Goal: Information Seeking & Learning: Learn about a topic

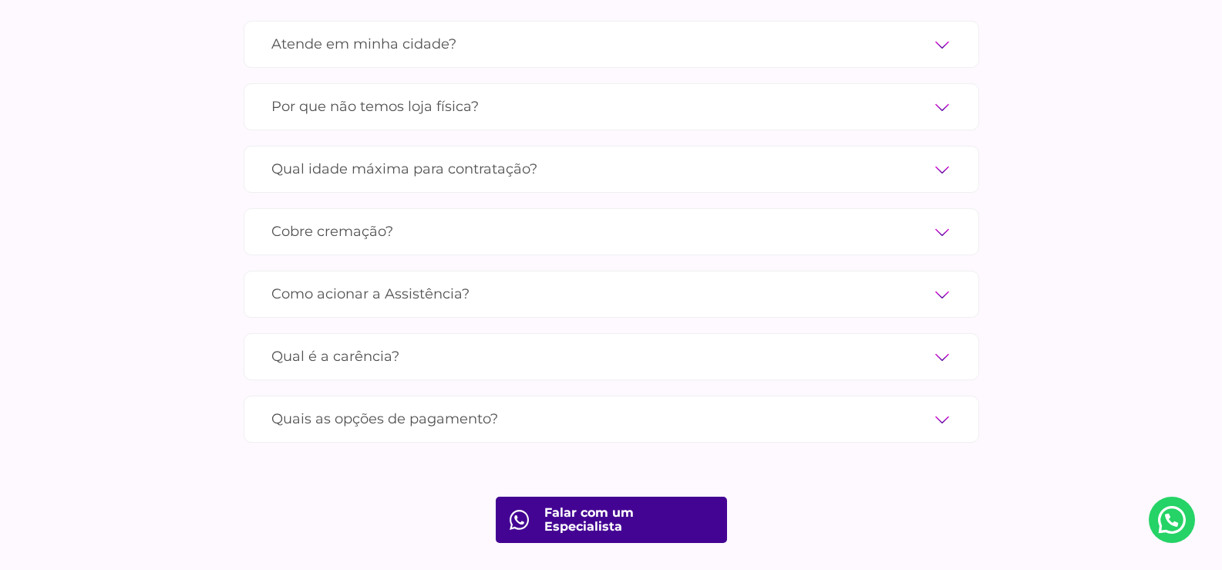
scroll to position [5007, 0]
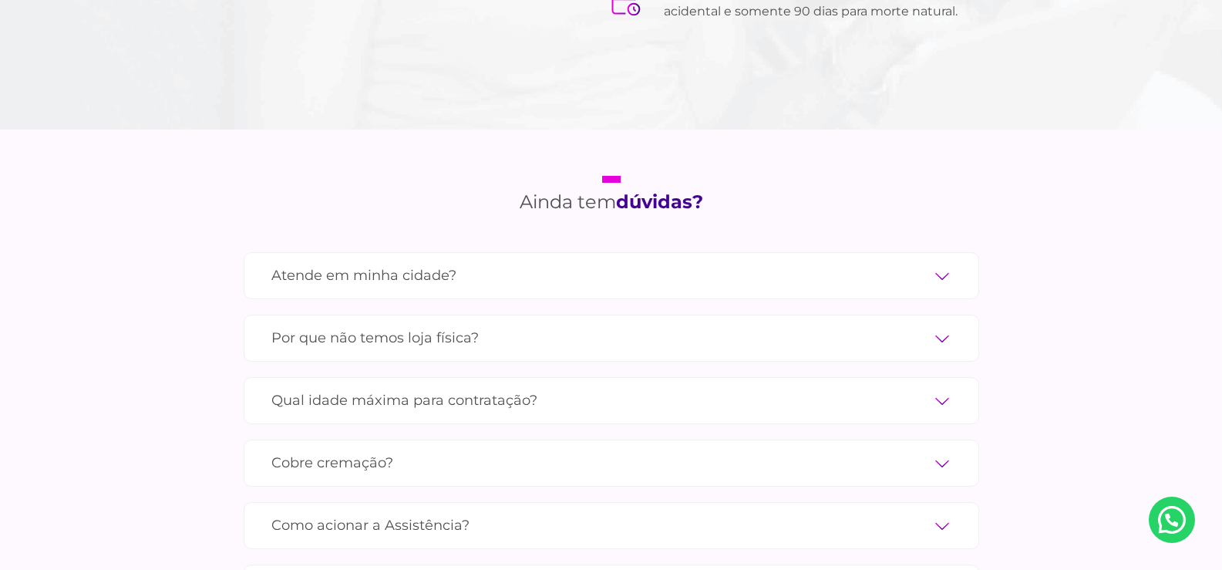
click at [392, 387] on label "Qual idade máxima para contratação?" at bounding box center [611, 400] width 680 height 27
click at [0, 0] on input "Qual idade máxima para contratação?" at bounding box center [0, 0] width 0 height 0
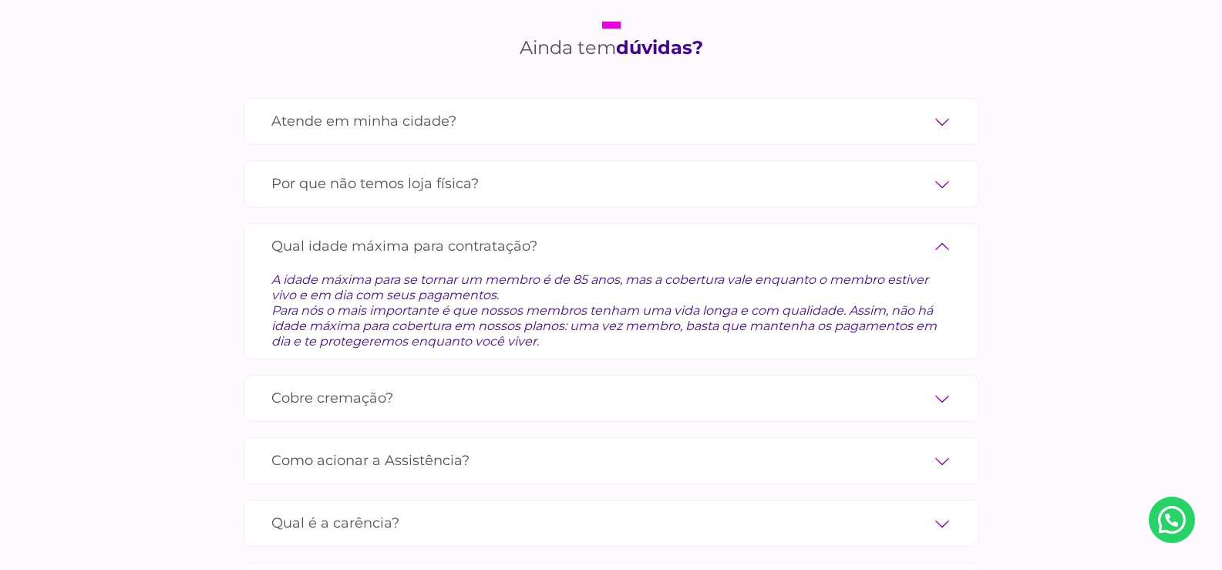
scroll to position [5238, 0]
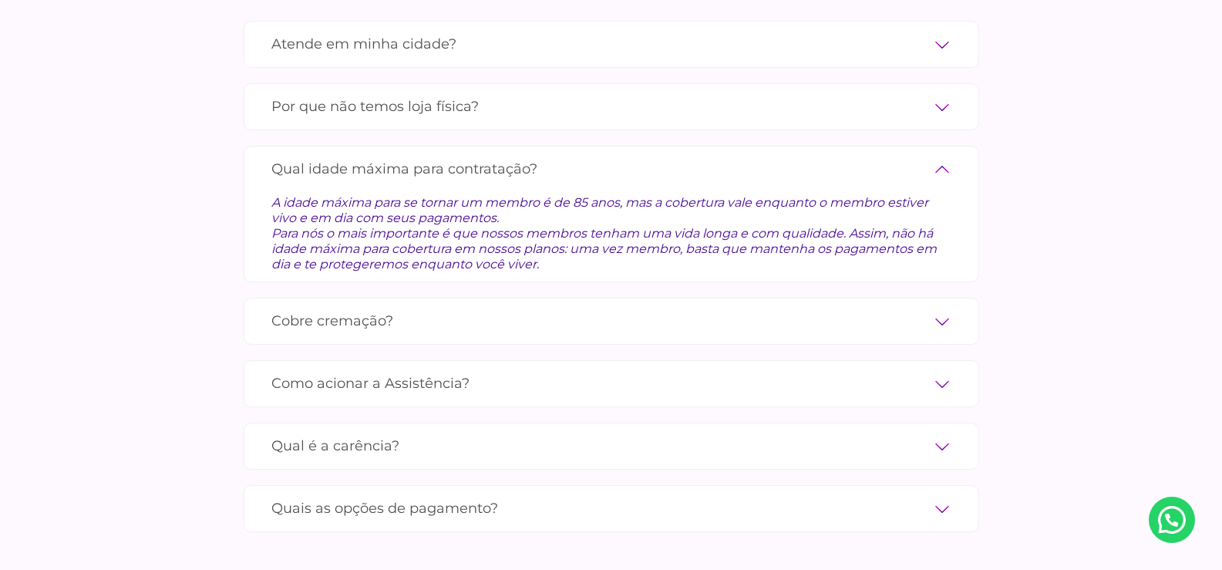
click at [409, 433] on label "Qual é a carência?" at bounding box center [611, 446] width 680 height 27
click at [0, 0] on input "Qual é a carência?" at bounding box center [0, 0] width 0 height 0
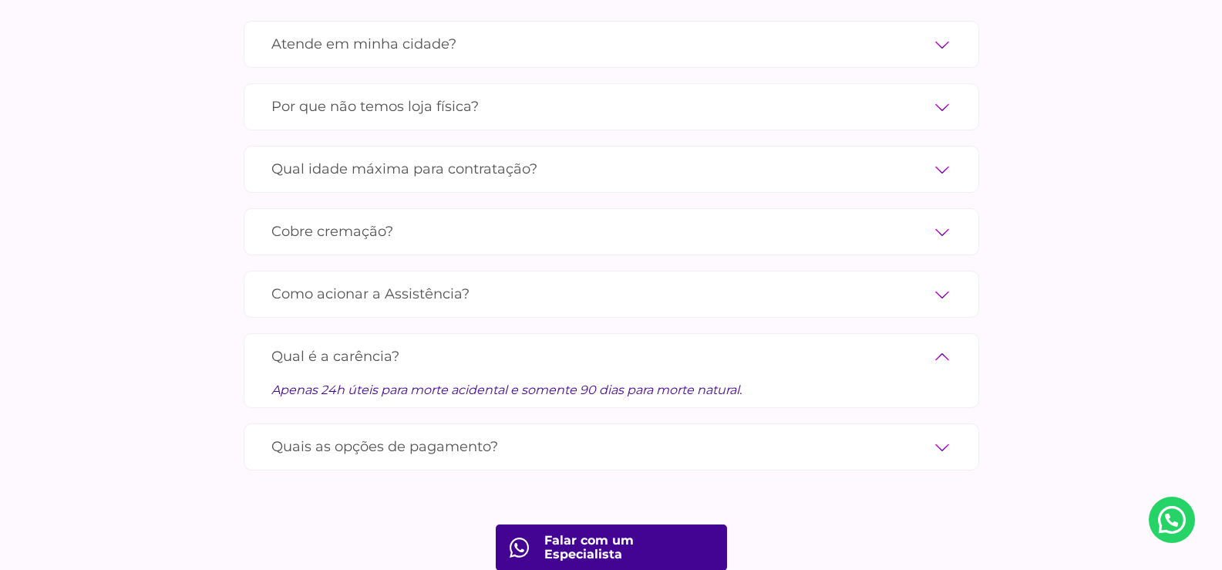
click at [388, 436] on label "Quais as opções de pagamento?" at bounding box center [611, 446] width 680 height 27
click at [0, 0] on input "Quais as opções de pagamento?" at bounding box center [0, 0] width 0 height 0
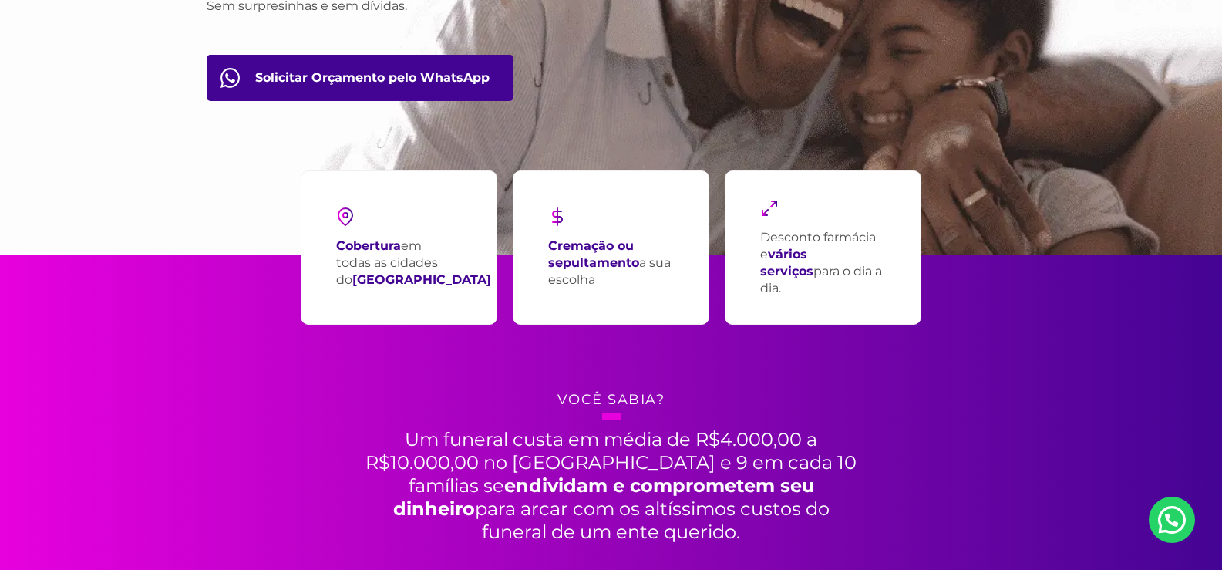
scroll to position [386, 0]
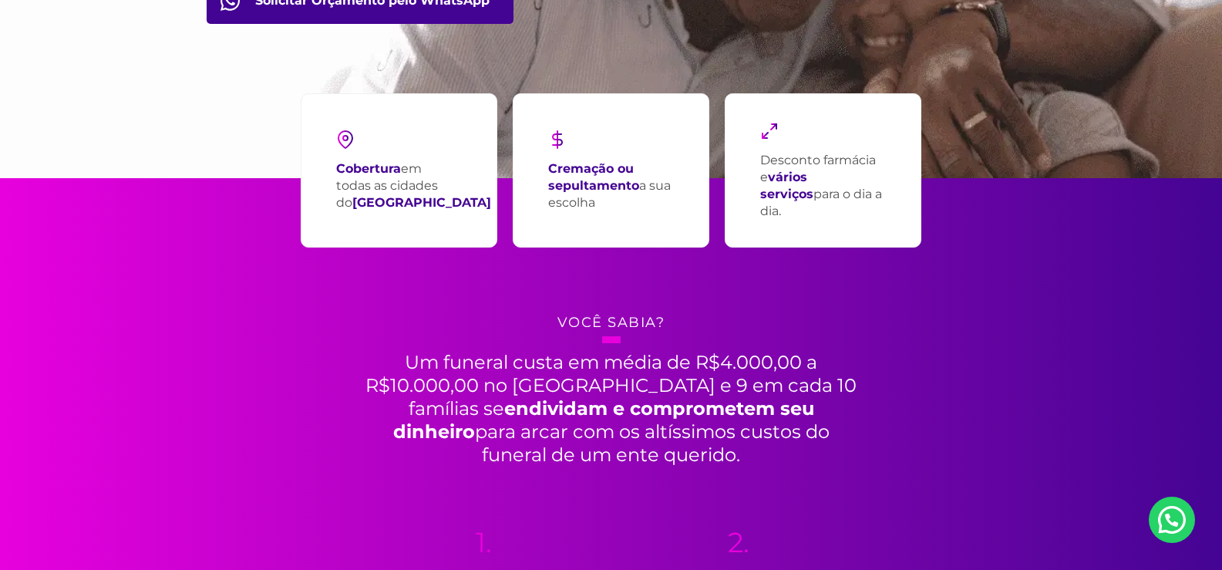
click at [608, 184] on strong "Cremação ou sepultamento" at bounding box center [593, 177] width 91 height 32
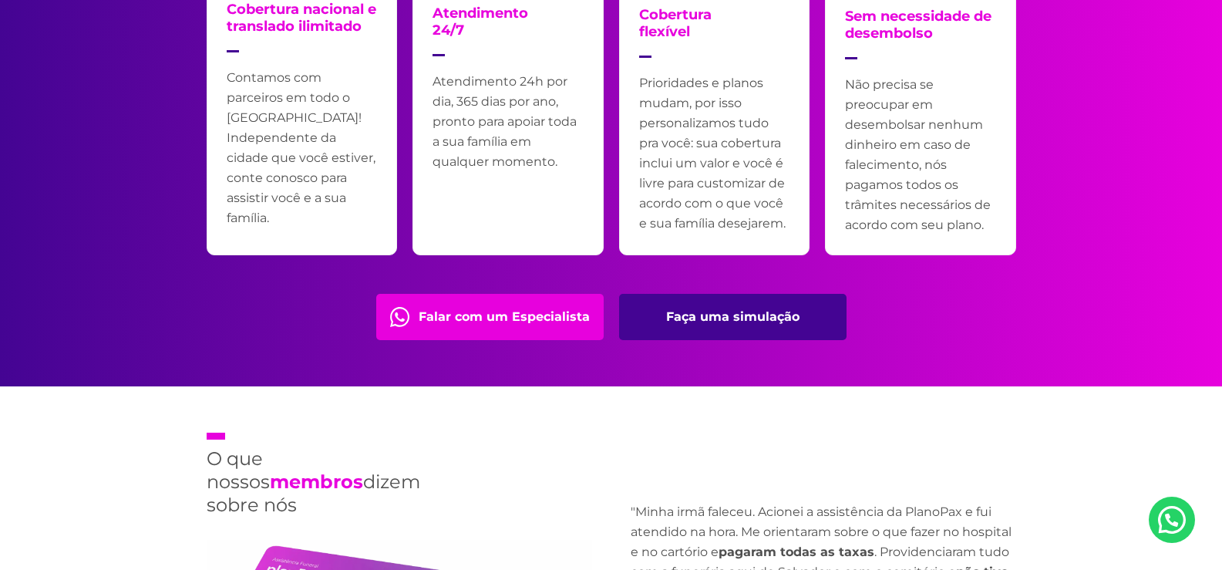
scroll to position [3393, 0]
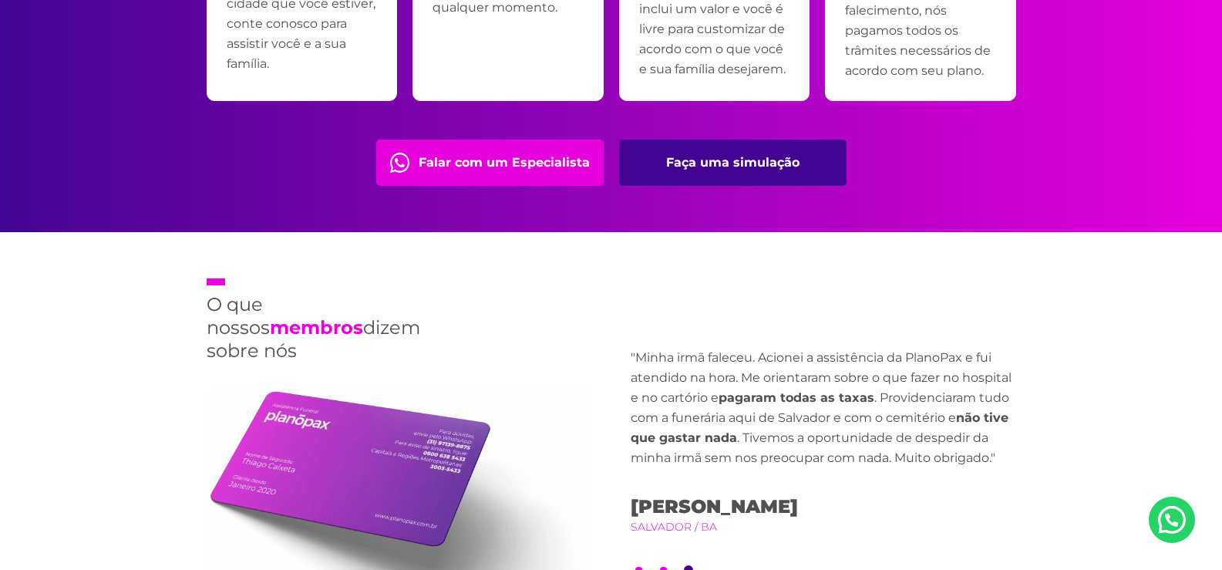
click at [1188, 518] on span "Nosso Whatsapp" at bounding box center [1172, 520] width 46 height 46
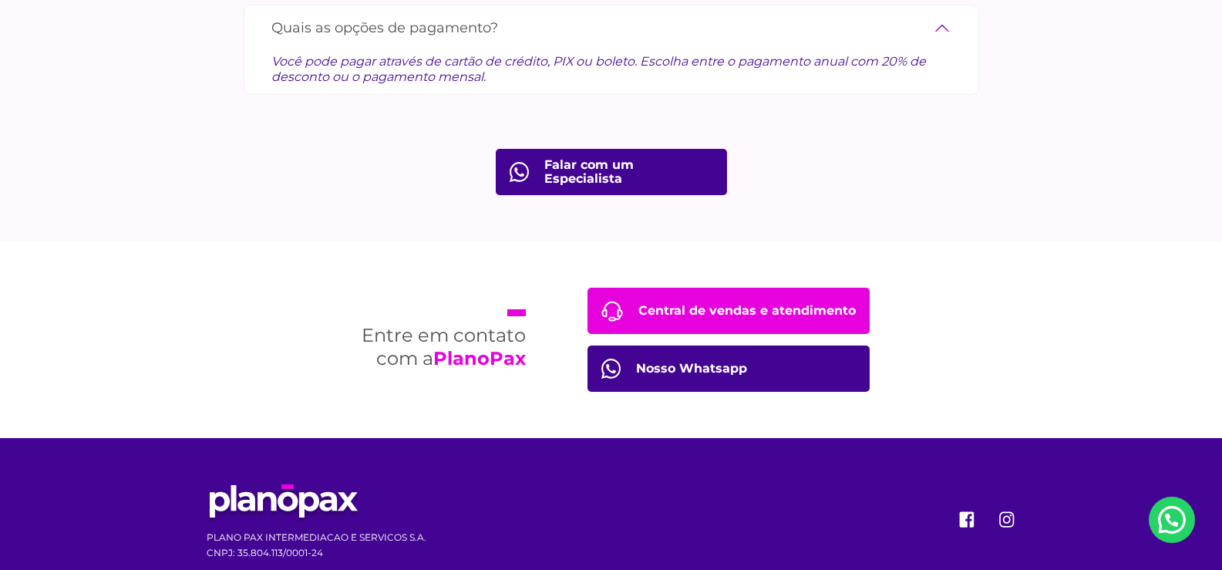
scroll to position [5643, 0]
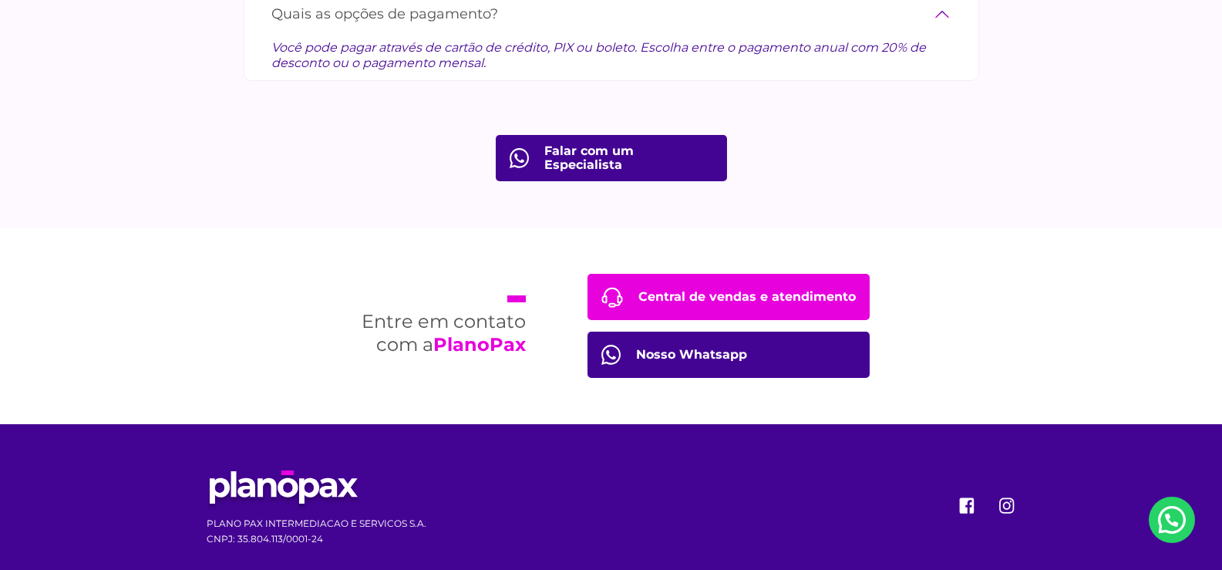
click at [1184, 505] on span "Nosso Whatsapp" at bounding box center [1172, 520] width 46 height 46
click at [736, 332] on link "Nosso Whatsapp" at bounding box center [729, 355] width 282 height 46
click at [682, 274] on link "Central de vendas e atendimento" at bounding box center [729, 297] width 282 height 46
